Goal: Navigation & Orientation: Find specific page/section

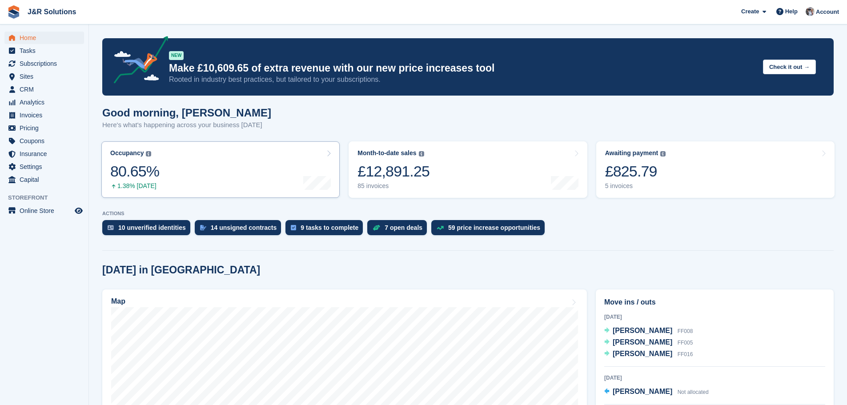
click at [178, 164] on link "Occupancy The percentage of all currently allocated units in terms of area. Inc…" at bounding box center [220, 169] width 238 height 56
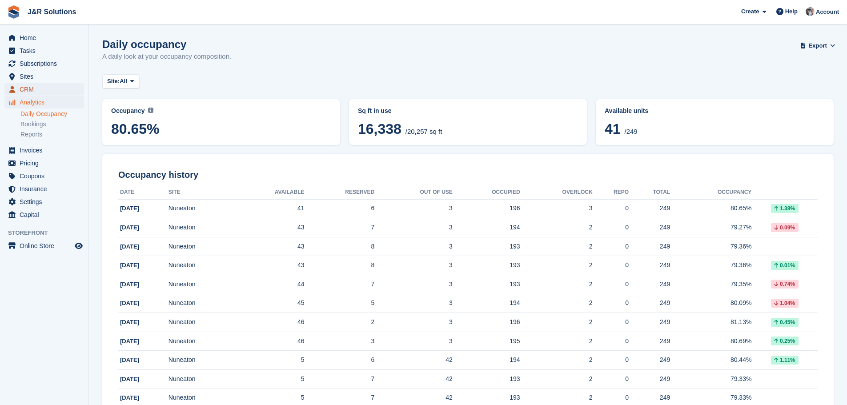
click at [33, 87] on span "CRM" at bounding box center [46, 89] width 53 height 12
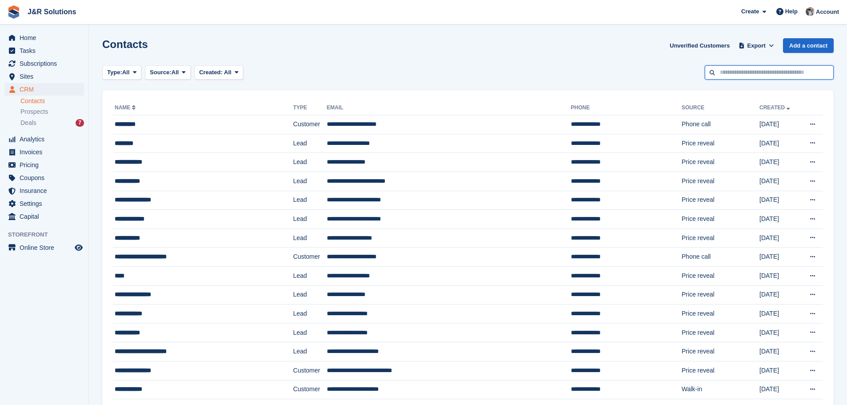
click at [739, 73] on input "text" at bounding box center [769, 72] width 129 height 15
type input "****"
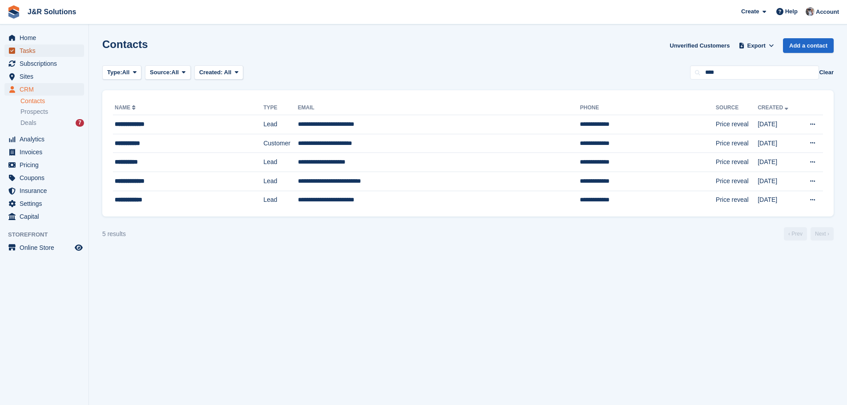
click at [24, 54] on span "Tasks" at bounding box center [46, 50] width 53 height 12
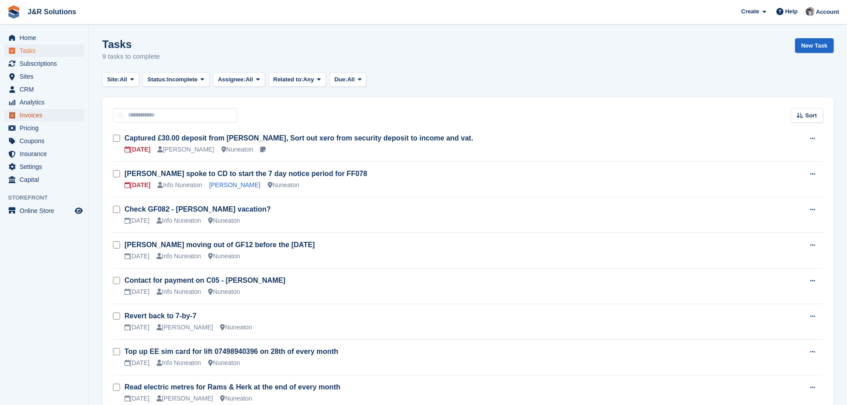
click at [36, 113] on span "Invoices" at bounding box center [46, 115] width 53 height 12
